Goal: Information Seeking & Learning: Find specific fact

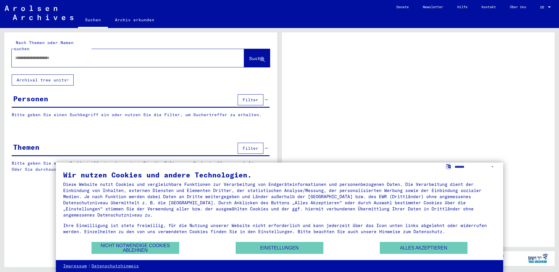
click at [74, 55] on input "text" at bounding box center [122, 58] width 215 height 6
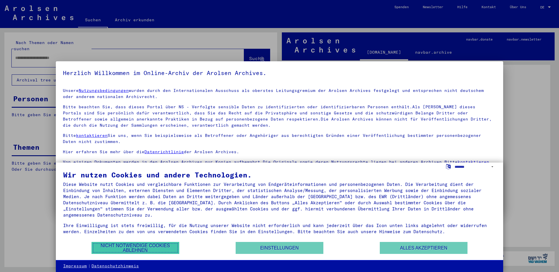
click at [118, 245] on button "Nicht notwendige Cookies ablehnen" at bounding box center [135, 248] width 88 height 12
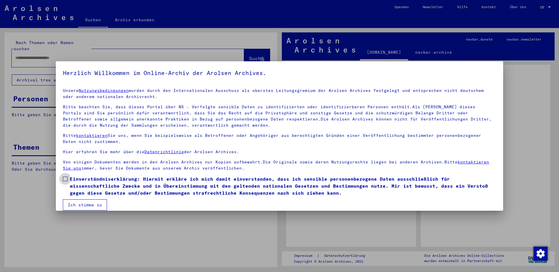
click at [64, 179] on span at bounding box center [65, 179] width 5 height 5
click at [72, 202] on button "Ich stimme zu" at bounding box center [85, 205] width 44 height 11
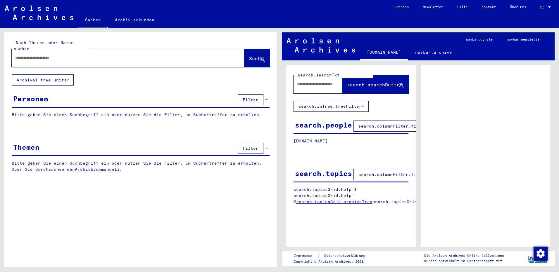
click at [39, 55] on input "text" at bounding box center [122, 58] width 215 height 6
type input "*********"
click at [250, 56] on button "Suche" at bounding box center [257, 58] width 26 height 18
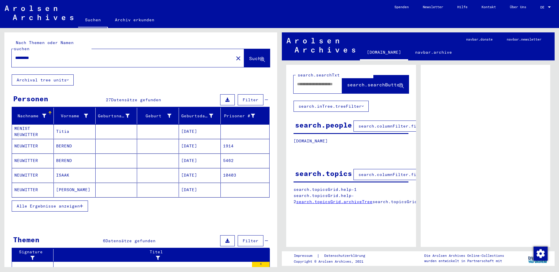
click at [226, 140] on mat-cell "1914" at bounding box center [245, 146] width 49 height 14
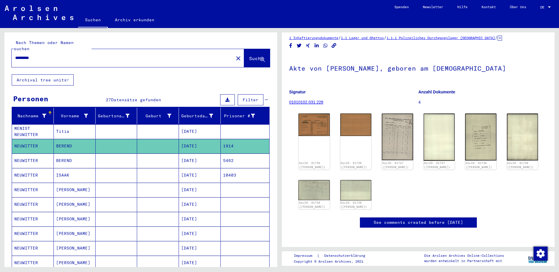
scroll to position [29, 0]
click at [313, 112] on img at bounding box center [313, 124] width 33 height 24
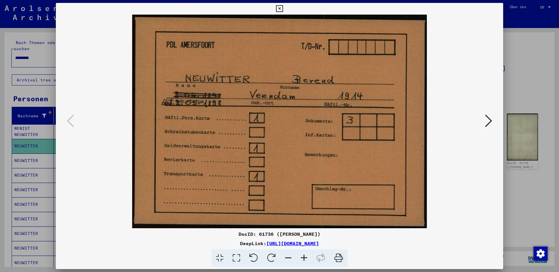
click at [489, 120] on icon at bounding box center [488, 121] width 7 height 14
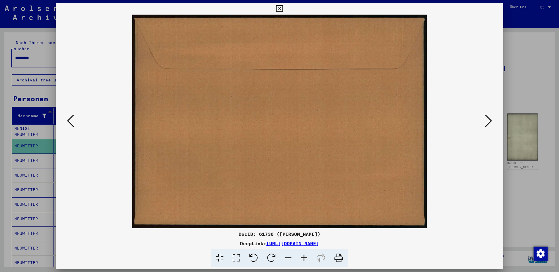
click at [488, 122] on icon at bounding box center [488, 121] width 7 height 14
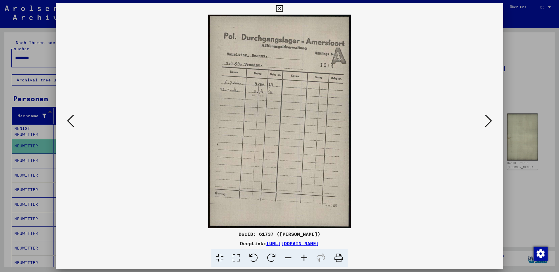
click at [488, 122] on icon at bounding box center [488, 121] width 7 height 14
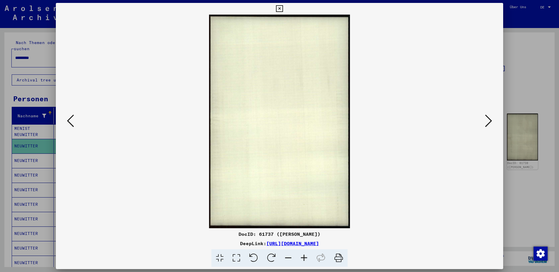
click at [488, 122] on icon at bounding box center [488, 121] width 7 height 14
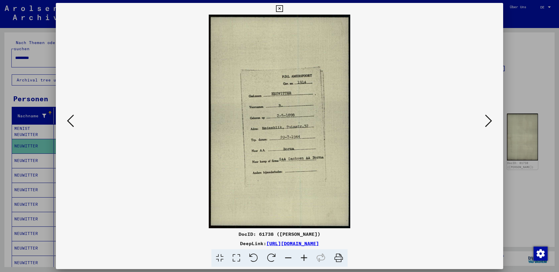
click at [488, 122] on icon at bounding box center [488, 121] width 7 height 14
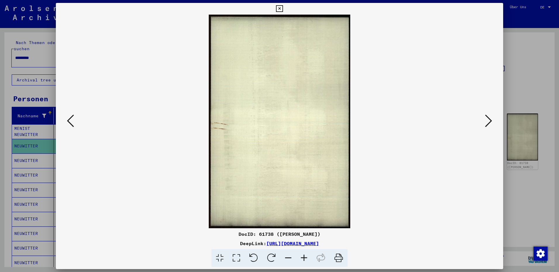
click at [488, 122] on icon at bounding box center [488, 121] width 7 height 14
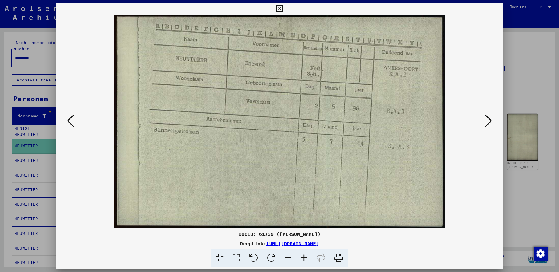
click at [489, 118] on icon at bounding box center [488, 121] width 7 height 14
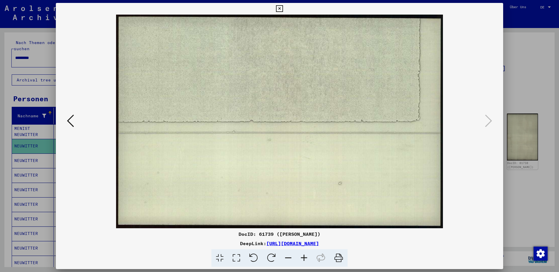
click at [521, 175] on div at bounding box center [279, 136] width 559 height 272
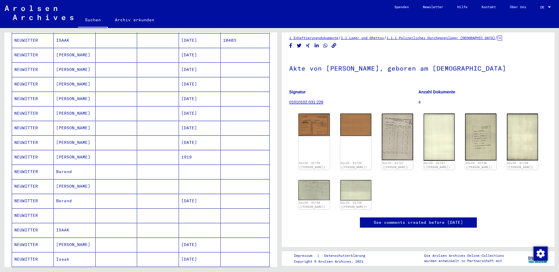
scroll to position [146, 0]
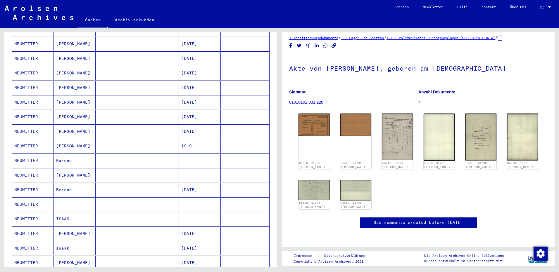
click at [68, 183] on mat-cell "Berend" at bounding box center [75, 190] width 42 height 14
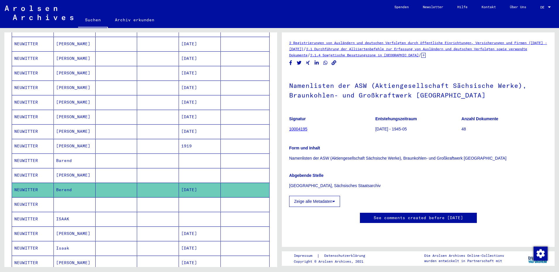
click at [303, 128] on link "10004195" at bounding box center [298, 129] width 18 height 5
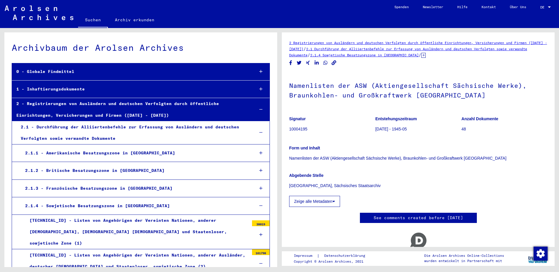
scroll to position [4703, 0]
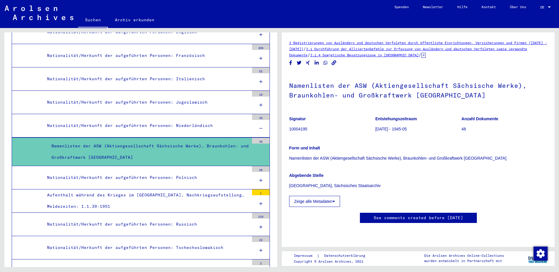
click at [332, 201] on button "Zeige alle Metadaten" at bounding box center [314, 201] width 51 height 11
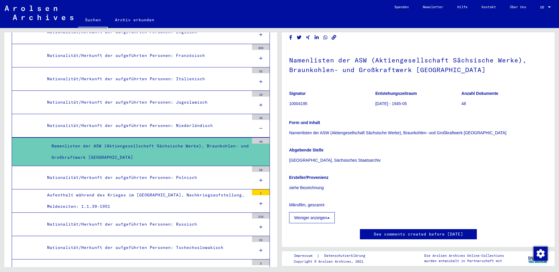
scroll to position [0, 0]
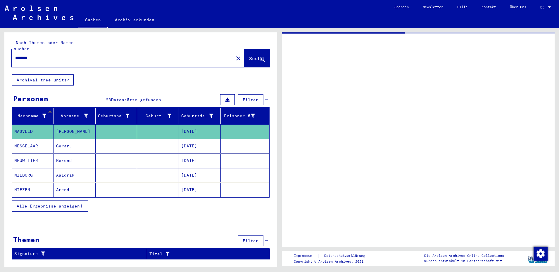
type input "*********"
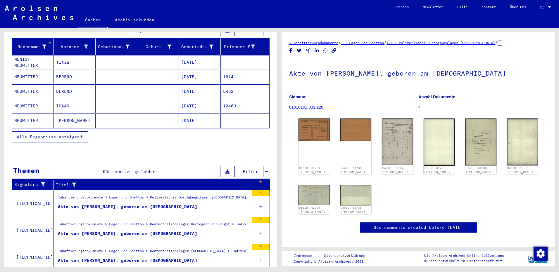
scroll to position [88, 0]
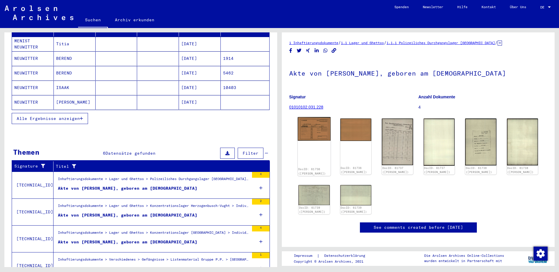
click at [315, 136] on img at bounding box center [313, 129] width 33 height 24
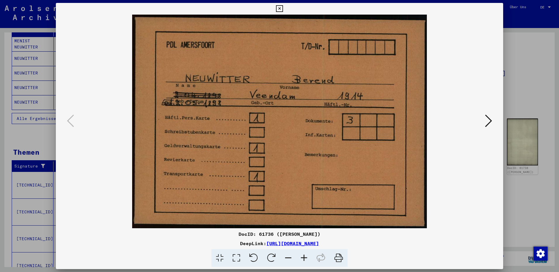
click at [521, 98] on div at bounding box center [279, 136] width 559 height 272
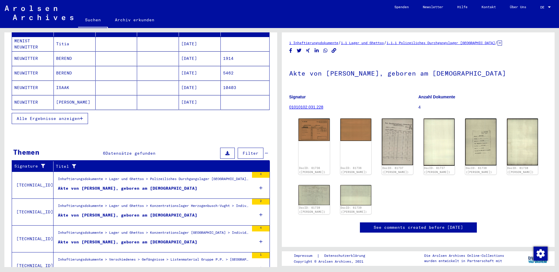
click at [151, 186] on div "Akte von [PERSON_NAME], geboren am [DEMOGRAPHIC_DATA]" at bounding box center [127, 189] width 139 height 6
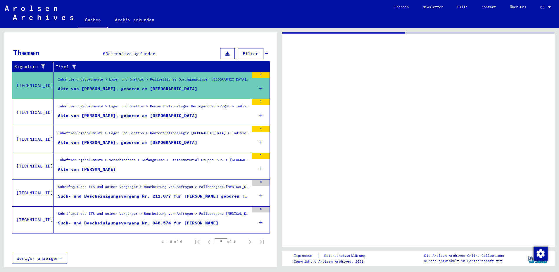
scroll to position [74, 0]
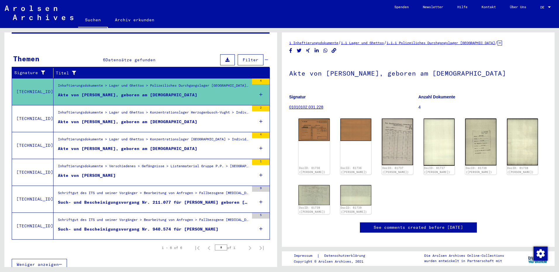
click at [132, 119] on div "Akte von [PERSON_NAME], geboren am [DEMOGRAPHIC_DATA]" at bounding box center [127, 122] width 139 height 6
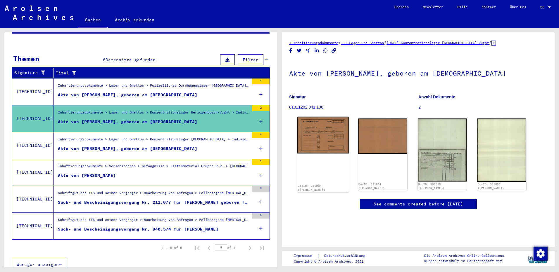
click at [326, 139] on img at bounding box center [322, 135] width 51 height 37
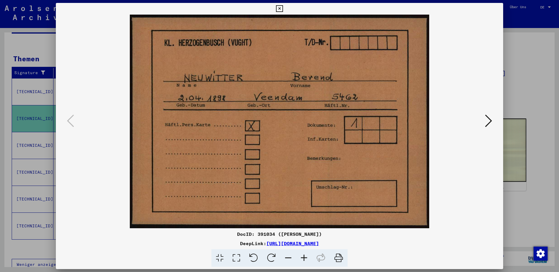
click at [489, 120] on icon at bounding box center [488, 121] width 7 height 14
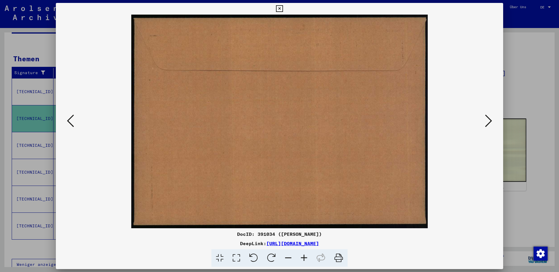
click at [489, 120] on icon at bounding box center [488, 121] width 7 height 14
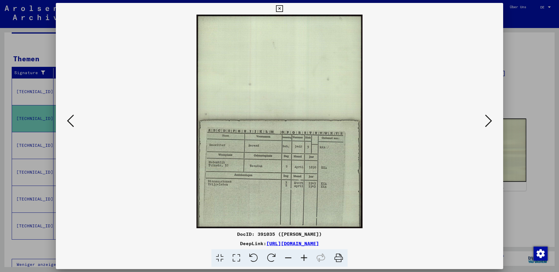
click at [489, 120] on icon at bounding box center [488, 121] width 7 height 14
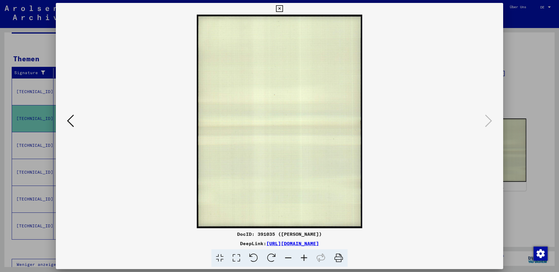
click at [515, 87] on div at bounding box center [279, 136] width 559 height 272
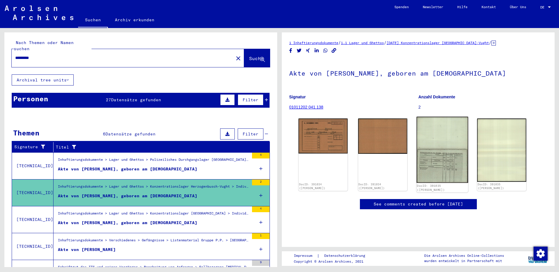
click at [436, 149] on img at bounding box center [441, 150] width 51 height 66
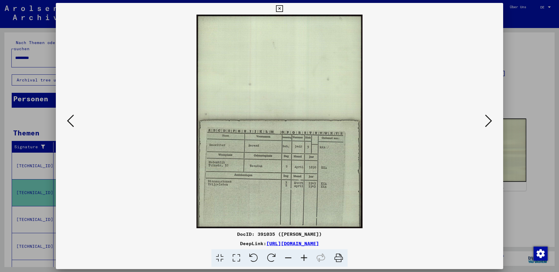
click at [299, 243] on link "[URL][DOMAIN_NAME]" at bounding box center [292, 244] width 53 height 6
